Goal: Task Accomplishment & Management: Use online tool/utility

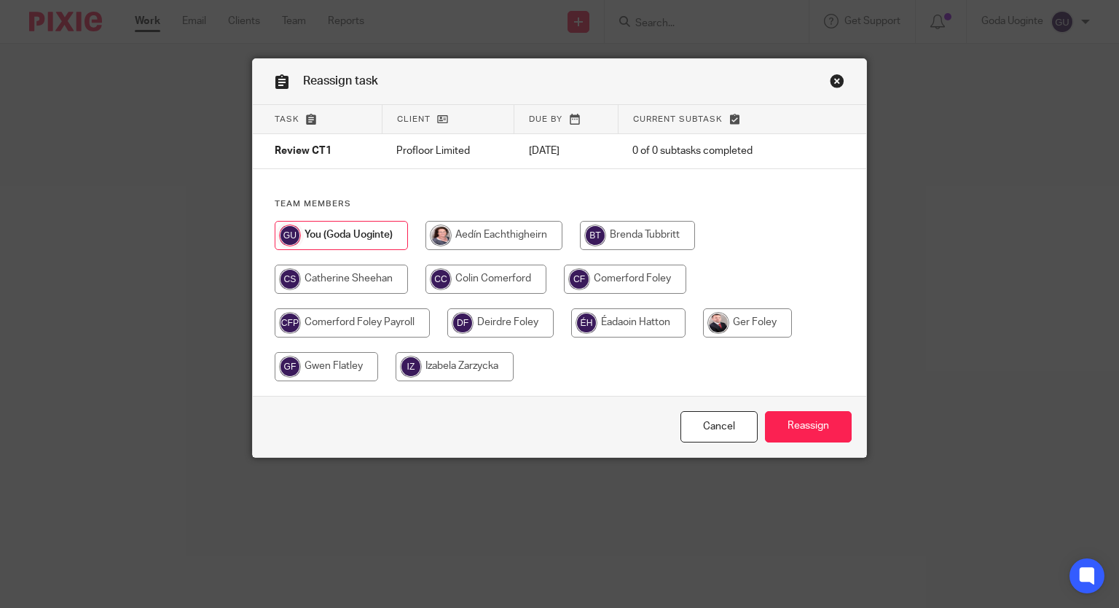
click at [487, 278] on input "radio" at bounding box center [486, 278] width 121 height 29
radio input "true"
click at [818, 424] on input "Reassign" at bounding box center [808, 426] width 87 height 31
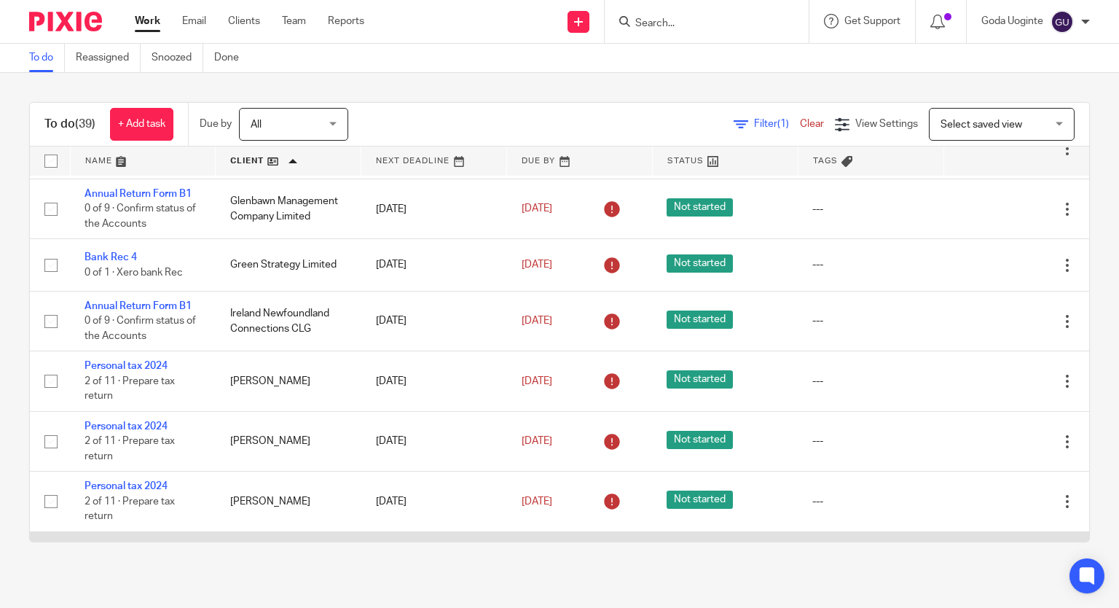
scroll to position [1530, 0]
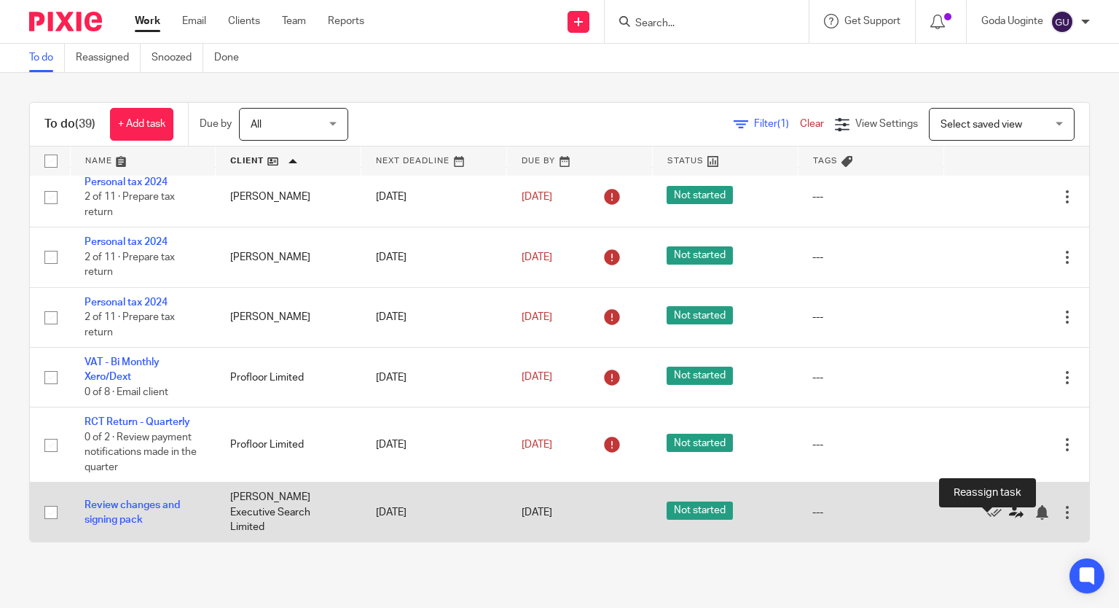
click at [1009, 520] on icon at bounding box center [1016, 512] width 15 height 15
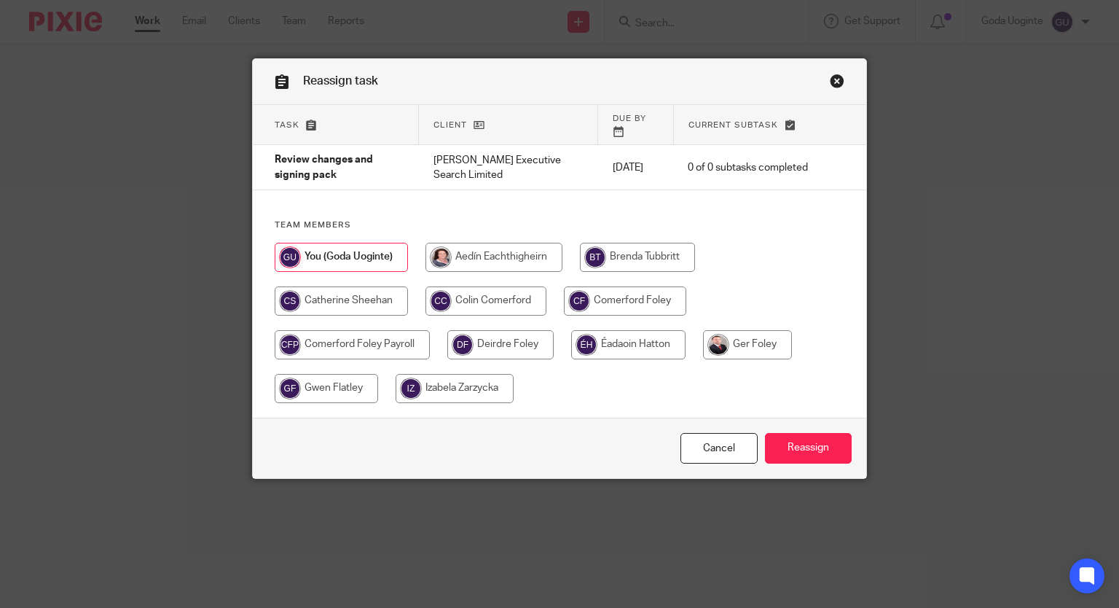
click at [732, 333] on input "radio" at bounding box center [747, 344] width 89 height 29
radio input "true"
click at [804, 433] on input "Reassign" at bounding box center [808, 448] width 87 height 31
